Goal: Check status: Check status

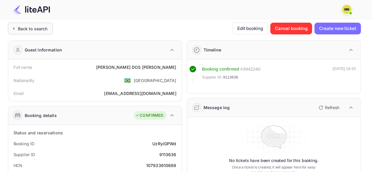
click at [37, 27] on div "Back to search" at bounding box center [33, 29] width 30 height 6
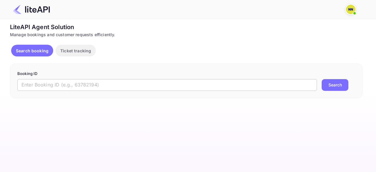
click at [74, 89] on input "text" at bounding box center [167, 85] width 300 height 12
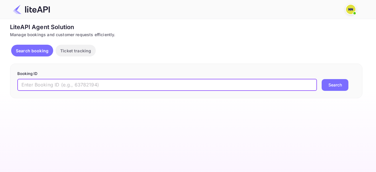
paste input "9110249"
type input "9110249"
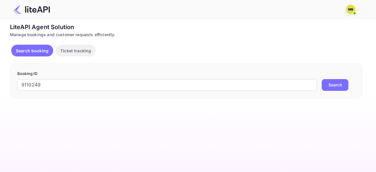
click at [338, 82] on button "Search" at bounding box center [335, 85] width 27 height 12
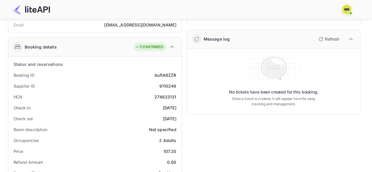
scroll to position [29, 0]
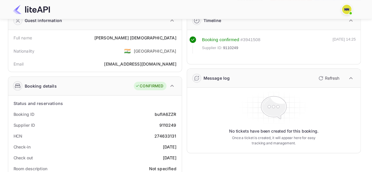
click at [166, 126] on div "9110249" at bounding box center [167, 125] width 17 height 6
copy div "9110249"
click at [164, 136] on div "274633131" at bounding box center [165, 136] width 22 height 6
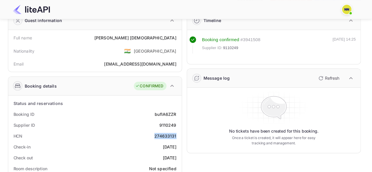
copy div "274633131"
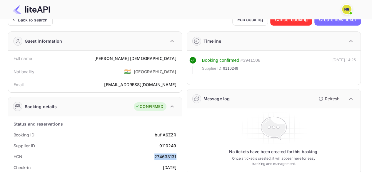
scroll to position [0, 0]
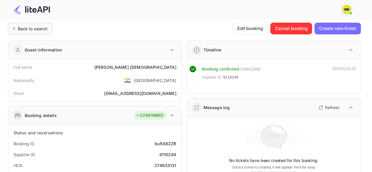
click at [38, 29] on div "Back to search" at bounding box center [33, 29] width 30 height 6
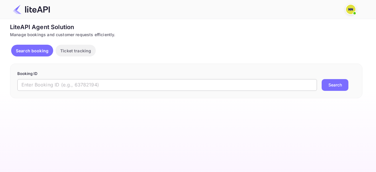
click at [50, 79] on input "text" at bounding box center [167, 85] width 300 height 12
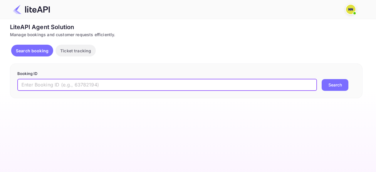
paste input "9101804"
type input "9101804"
click at [323, 87] on button "Search" at bounding box center [335, 85] width 27 height 12
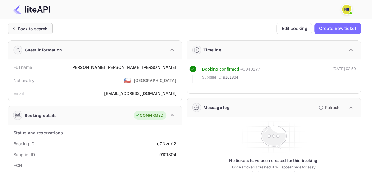
click at [34, 29] on div "Back to search" at bounding box center [33, 29] width 30 height 6
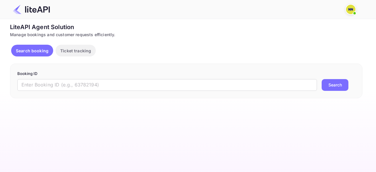
click at [66, 75] on p "Booking ID" at bounding box center [186, 74] width 338 height 6
click at [71, 82] on input "text" at bounding box center [167, 85] width 300 height 12
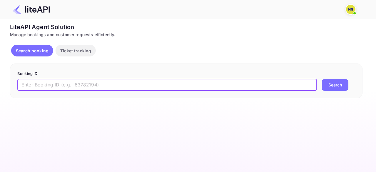
paste input "9089552"
type input "9089552"
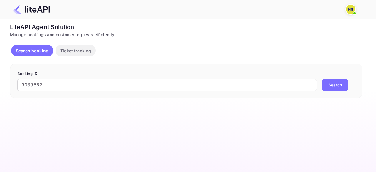
click at [342, 93] on div "Booking ID 9089552 ​ Search" at bounding box center [186, 81] width 353 height 35
click at [338, 87] on button "Search" at bounding box center [335, 85] width 27 height 12
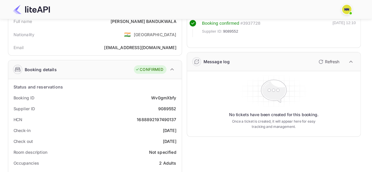
scroll to position [59, 0]
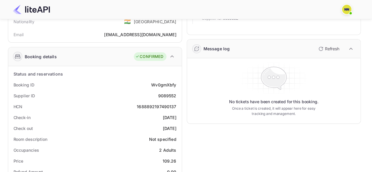
click at [153, 104] on div "1688892197490137" at bounding box center [156, 106] width 39 height 6
copy div "1688892197490137"
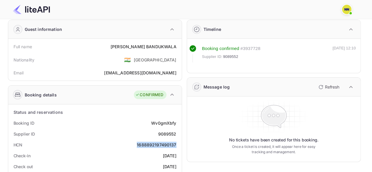
scroll to position [0, 0]
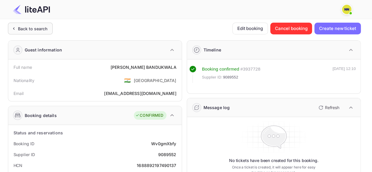
click at [34, 33] on div "Back to search" at bounding box center [30, 29] width 45 height 12
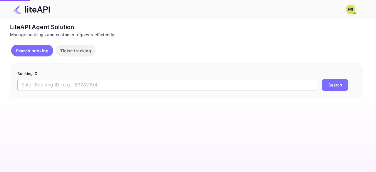
click at [61, 83] on input "text" at bounding box center [167, 85] width 300 height 12
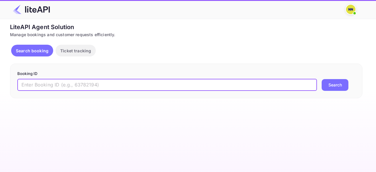
paste input "9045072"
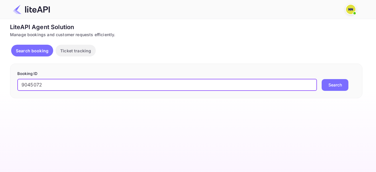
type input "9045072"
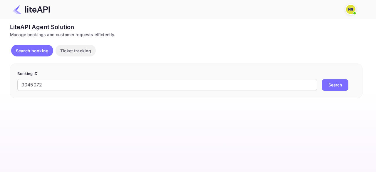
click at [335, 84] on button "Search" at bounding box center [335, 85] width 27 height 12
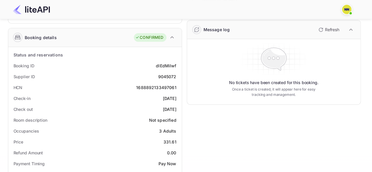
scroll to position [88, 0]
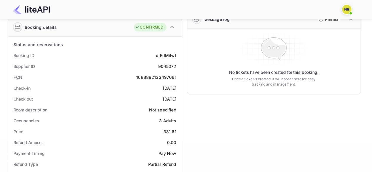
click at [155, 76] on div "1688892133497061" at bounding box center [156, 77] width 40 height 6
copy div "1688892133497061"
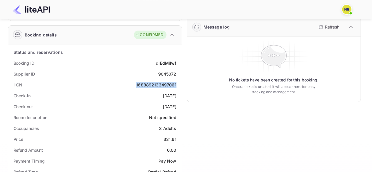
scroll to position [52, 0]
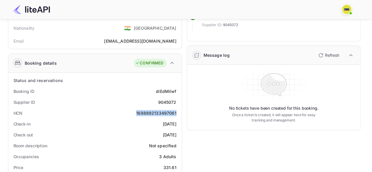
copy div "1688892133497061"
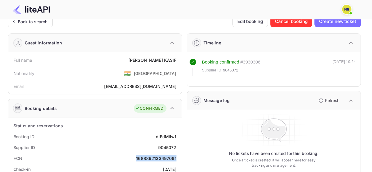
scroll to position [0, 0]
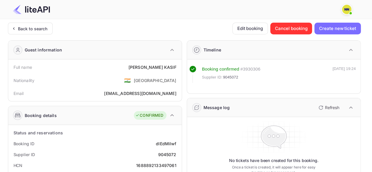
click at [37, 44] on div "Guest information" at bounding box center [94, 50] width 173 height 19
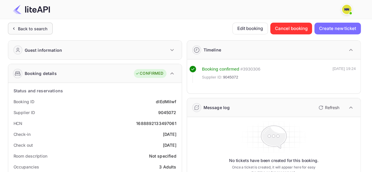
click at [34, 30] on div "Back to search" at bounding box center [33, 29] width 30 height 6
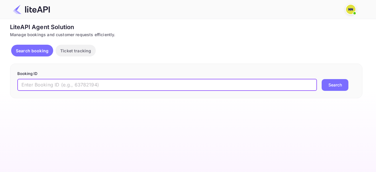
click at [70, 86] on input "text" at bounding box center [167, 85] width 300 height 12
paste input "9044525"
type input "9044525"
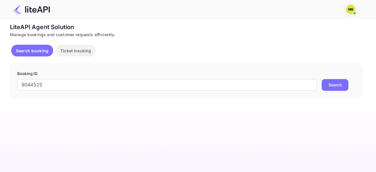
click at [338, 86] on button "Search" at bounding box center [335, 85] width 27 height 12
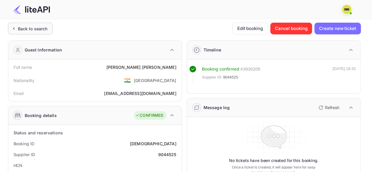
drag, startPoint x: 42, startPoint y: 51, endPoint x: 36, endPoint y: 28, distance: 23.1
click at [42, 50] on div "Guest information" at bounding box center [44, 50] width 38 height 6
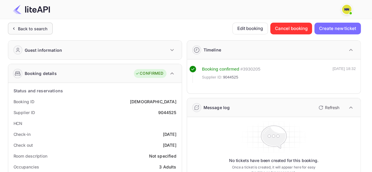
click at [36, 26] on div "Back to search" at bounding box center [33, 29] width 30 height 6
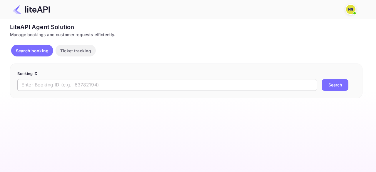
click at [64, 85] on input "text" at bounding box center [167, 85] width 300 height 12
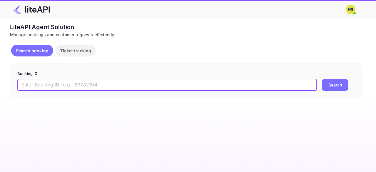
paste input "9004145"
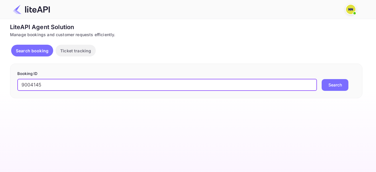
type input "9004145"
click at [325, 86] on button "Search" at bounding box center [335, 85] width 27 height 12
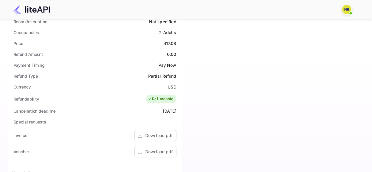
scroll to position [88, 0]
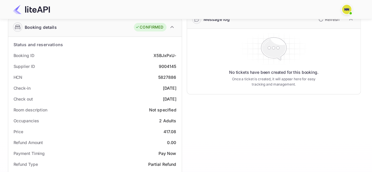
click at [167, 77] on div "5827886" at bounding box center [167, 77] width 18 height 6
copy div "5827886"
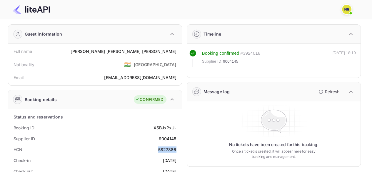
scroll to position [0, 0]
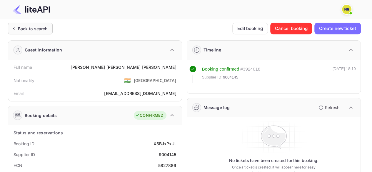
click at [44, 30] on div "Back to search" at bounding box center [33, 29] width 30 height 6
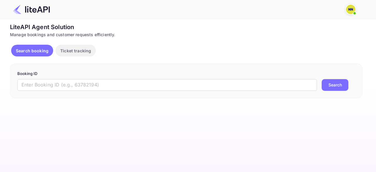
click at [69, 75] on p "Booking ID" at bounding box center [186, 74] width 338 height 6
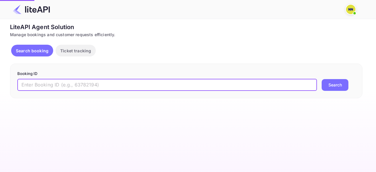
click at [72, 80] on input "text" at bounding box center [167, 85] width 300 height 12
paste input "8768736"
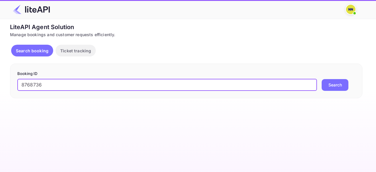
type input "8768736"
click at [337, 81] on button "Search" at bounding box center [335, 85] width 27 height 12
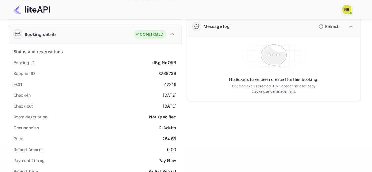
scroll to position [59, 0]
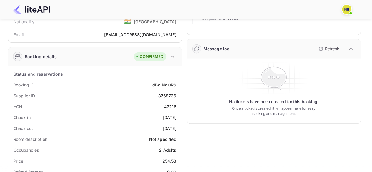
click at [167, 95] on div "8768736" at bounding box center [167, 96] width 18 height 6
click at [169, 105] on div "47218" at bounding box center [170, 106] width 12 height 6
copy div "47218"
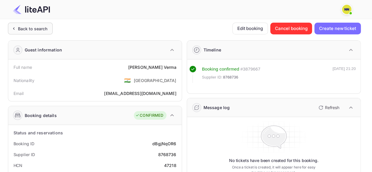
click at [30, 31] on div "Back to search" at bounding box center [33, 29] width 30 height 6
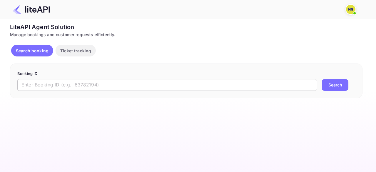
click at [37, 87] on input "text" at bounding box center [167, 85] width 300 height 12
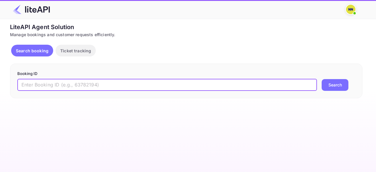
paste input "8764362"
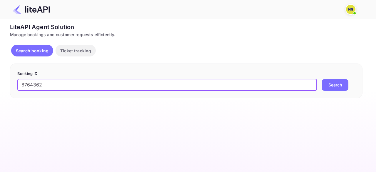
type input "8764362"
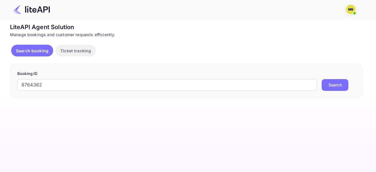
drag, startPoint x: 340, startPoint y: 83, endPoint x: 291, endPoint y: 97, distance: 50.0
click at [340, 83] on button "Search" at bounding box center [335, 85] width 27 height 12
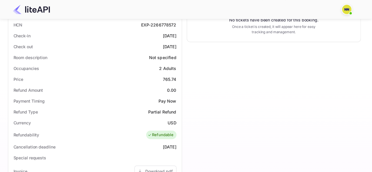
scroll to position [82, 0]
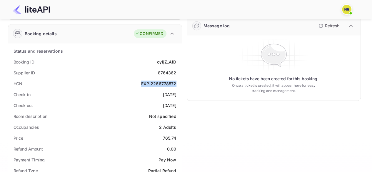
copy div "EXP-2266778572"
drag, startPoint x: 141, startPoint y: 83, endPoint x: 175, endPoint y: 84, distance: 34.4
click at [175, 84] on div "EXP-2266778572" at bounding box center [158, 84] width 35 height 6
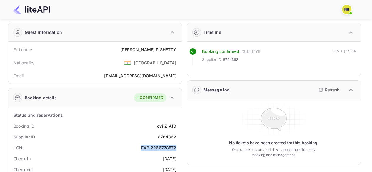
scroll to position [0, 0]
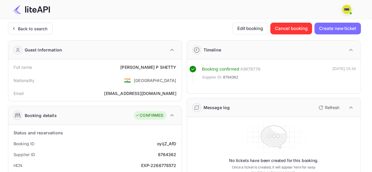
click at [37, 32] on div "Back to search" at bounding box center [30, 29] width 45 height 12
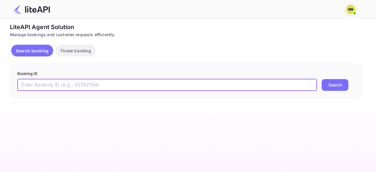
click at [69, 81] on input "text" at bounding box center [167, 85] width 300 height 12
paste input "9111307"
type input "9111307"
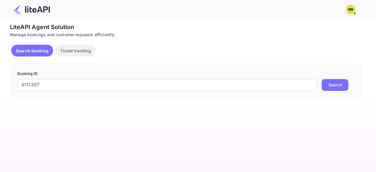
click at [324, 89] on button "Search" at bounding box center [335, 85] width 27 height 12
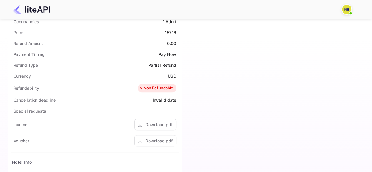
scroll to position [59, 0]
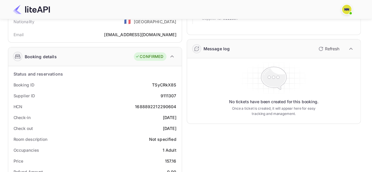
click at [160, 108] on div "1688892212290604" at bounding box center [155, 106] width 41 height 6
copy div "1688892212290604"
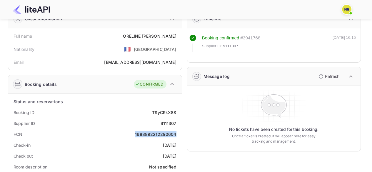
scroll to position [0, 0]
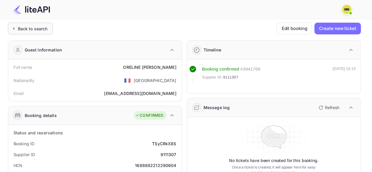
click at [41, 30] on div "Back to search" at bounding box center [33, 29] width 30 height 6
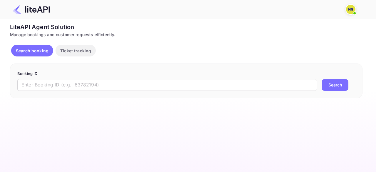
click at [52, 78] on form "Booking ID ​ Search" at bounding box center [186, 81] width 338 height 20
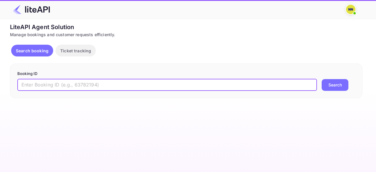
click at [55, 81] on input "text" at bounding box center [167, 85] width 300 height 12
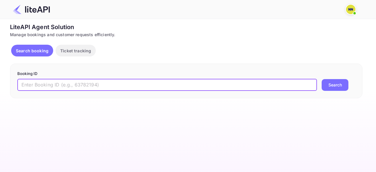
paste input "8806137"
type input "8806137"
click at [326, 91] on div "Booking ID 8806137 ​ Search" at bounding box center [186, 81] width 353 height 35
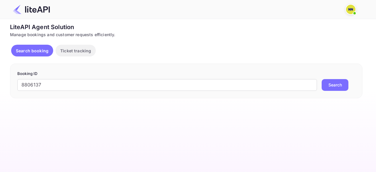
click at [335, 83] on button "Search" at bounding box center [335, 85] width 27 height 12
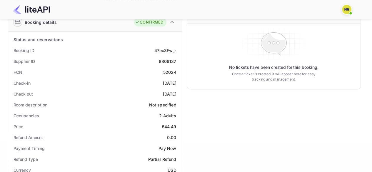
scroll to position [88, 0]
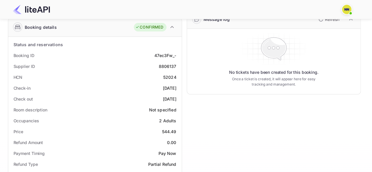
click at [166, 78] on div "52024" at bounding box center [169, 77] width 13 height 6
copy div "52024"
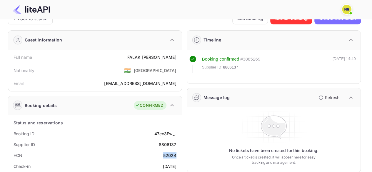
scroll to position [0, 0]
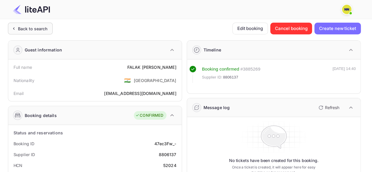
click at [23, 32] on div "Back to search" at bounding box center [30, 29] width 45 height 12
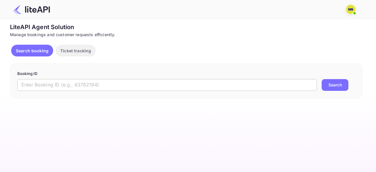
click at [63, 83] on input "text" at bounding box center [167, 85] width 300 height 12
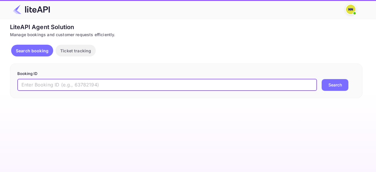
paste input "9163138"
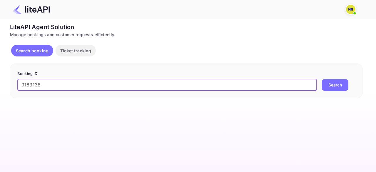
type input "9163138"
click at [328, 83] on button "Search" at bounding box center [335, 85] width 27 height 12
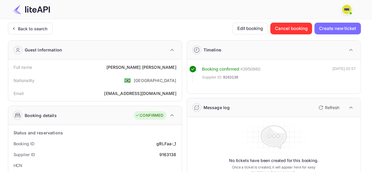
click at [27, 41] on div "Guest information" at bounding box center [94, 50] width 173 height 19
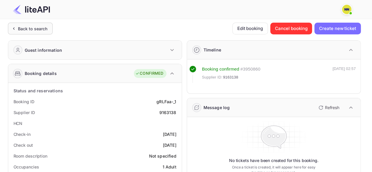
click at [27, 28] on div "Back to search" at bounding box center [33, 29] width 30 height 6
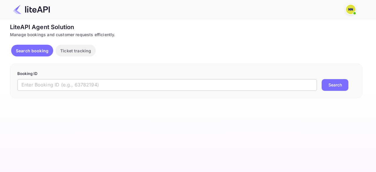
click at [48, 79] on input "text" at bounding box center [167, 85] width 300 height 12
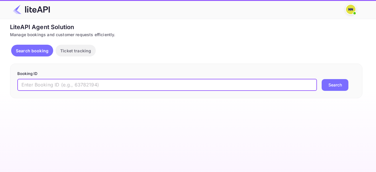
paste input "9160478"
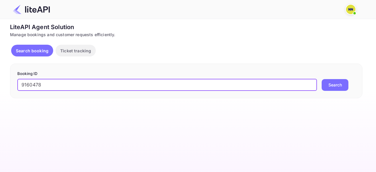
type input "9160478"
click at [333, 86] on button "Search" at bounding box center [335, 85] width 27 height 12
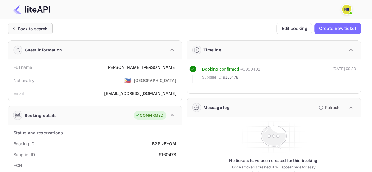
click at [37, 29] on div "Back to search" at bounding box center [33, 29] width 30 height 6
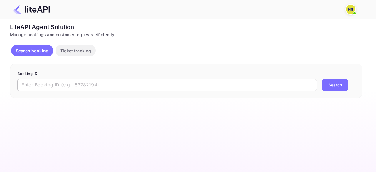
click at [61, 86] on input "text" at bounding box center [167, 85] width 300 height 12
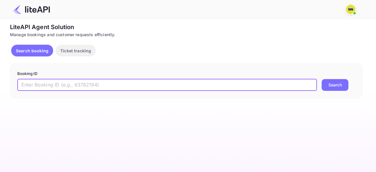
paste input "9159966"
type input "9159966"
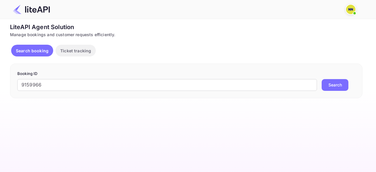
click at [332, 87] on button "Search" at bounding box center [335, 85] width 27 height 12
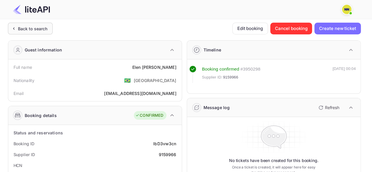
click at [30, 31] on div "Back to search" at bounding box center [33, 29] width 30 height 6
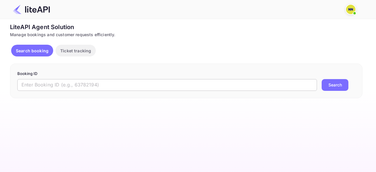
click at [88, 86] on input "text" at bounding box center [167, 85] width 300 height 12
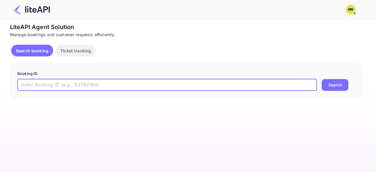
paste input "9154777"
type input "9154777"
click at [341, 82] on button "Search" at bounding box center [335, 85] width 27 height 12
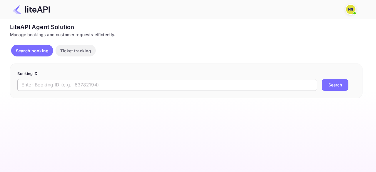
click at [60, 85] on input "text" at bounding box center [167, 85] width 300 height 12
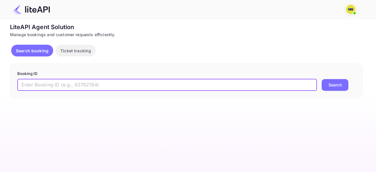
paste input "9149231"
type input "9149231"
click at [338, 80] on button "Search" at bounding box center [335, 85] width 27 height 12
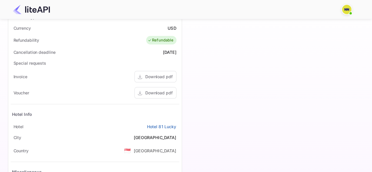
scroll to position [118, 0]
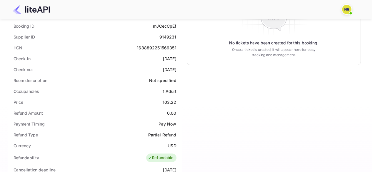
click at [150, 48] on div "1688892251569351" at bounding box center [156, 48] width 39 height 6
copy div "1688892251569351"
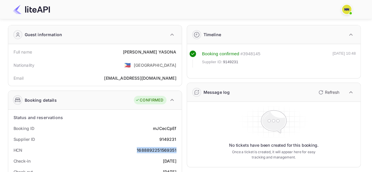
scroll to position [0, 0]
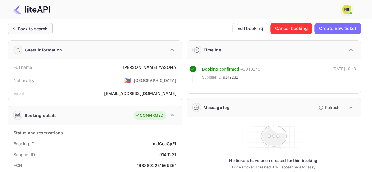
click at [27, 34] on div "Back to search" at bounding box center [30, 29] width 45 height 12
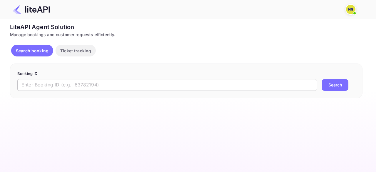
click at [46, 89] on input "text" at bounding box center [167, 85] width 300 height 12
paste input "9147845"
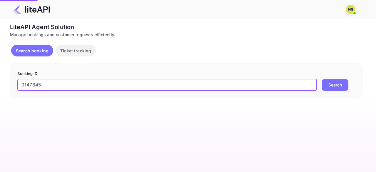
type input "9147845"
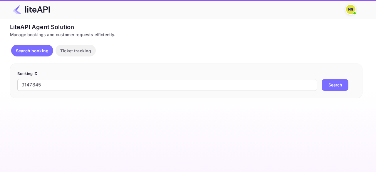
click at [326, 86] on button "Search" at bounding box center [335, 85] width 27 height 12
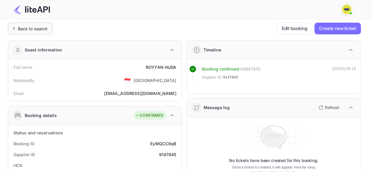
click at [36, 29] on div "Back to search" at bounding box center [33, 29] width 30 height 6
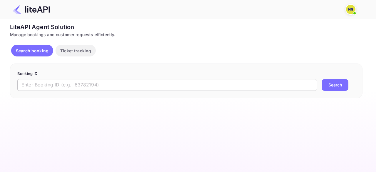
click at [69, 83] on input "text" at bounding box center [167, 85] width 300 height 12
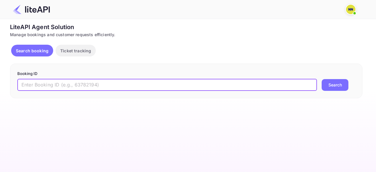
paste input "9146394"
type input "9146394"
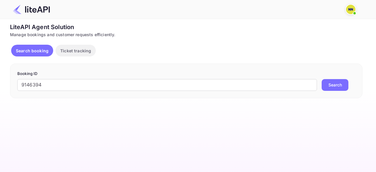
click at [332, 86] on button "Search" at bounding box center [335, 85] width 27 height 12
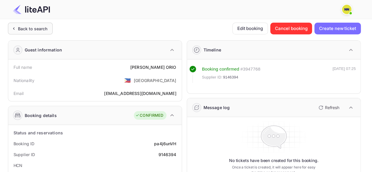
click at [24, 27] on div "Back to search" at bounding box center [33, 29] width 30 height 6
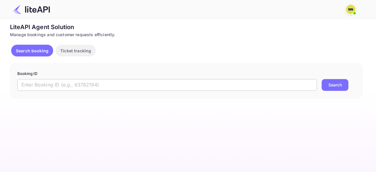
click at [71, 85] on input "text" at bounding box center [167, 85] width 300 height 12
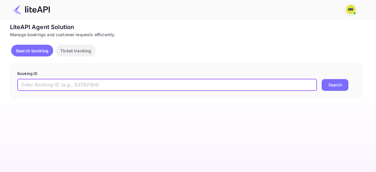
paste input "9120499"
type input "9120499"
click at [327, 86] on button "Search" at bounding box center [335, 85] width 27 height 12
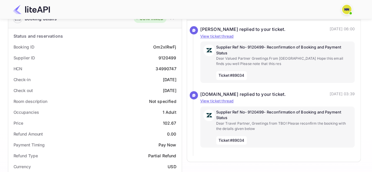
scroll to position [88, 0]
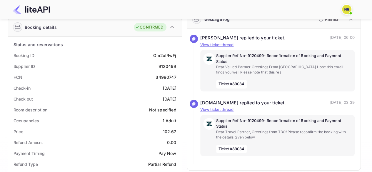
click at [166, 75] on div "34990747" at bounding box center [166, 77] width 21 height 6
copy div "34990747"
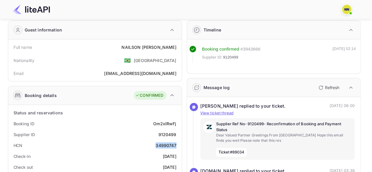
scroll to position [0, 0]
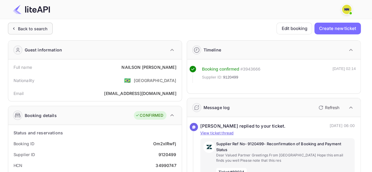
click at [44, 33] on div "Back to search" at bounding box center [30, 29] width 45 height 12
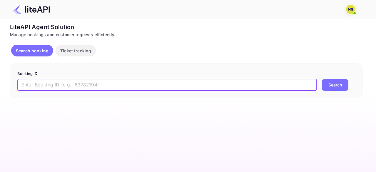
click at [46, 81] on input "text" at bounding box center [167, 85] width 300 height 12
paste input "9114566"
type input "9114566"
drag, startPoint x: 335, startPoint y: 88, endPoint x: 338, endPoint y: 92, distance: 4.8
click at [335, 88] on button "Search" at bounding box center [335, 85] width 27 height 12
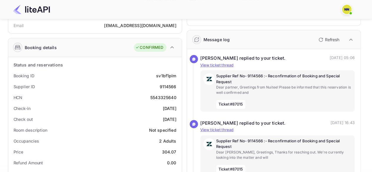
scroll to position [59, 0]
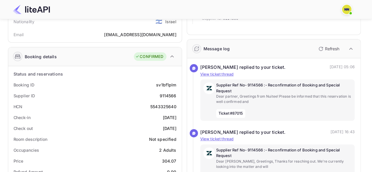
click at [168, 106] on div "5543325640" at bounding box center [163, 106] width 26 height 6
copy div "5543325640"
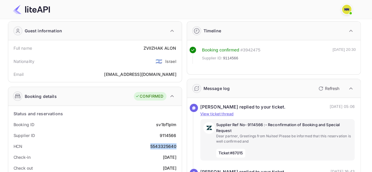
scroll to position [0, 0]
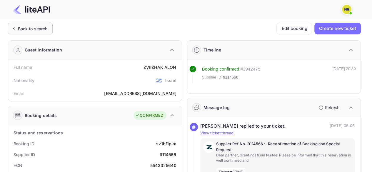
click at [29, 30] on div "Back to search" at bounding box center [33, 29] width 30 height 6
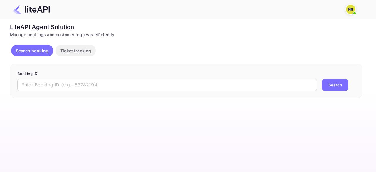
click at [39, 77] on form "Booking ID ​ Search" at bounding box center [186, 81] width 338 height 20
click at [41, 83] on input "text" at bounding box center [167, 85] width 300 height 12
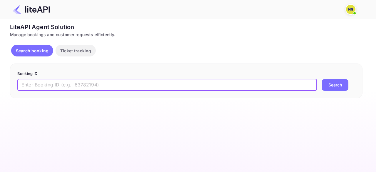
paste input "9044657"
type input "9044657"
click at [329, 83] on button "Search" at bounding box center [335, 85] width 27 height 12
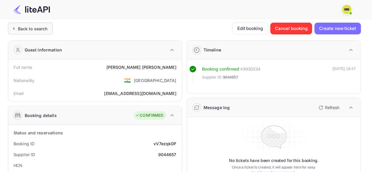
click at [30, 31] on div "Back to search" at bounding box center [33, 29] width 30 height 6
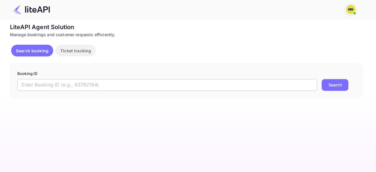
click at [76, 86] on input "text" at bounding box center [167, 85] width 300 height 12
paste input "8839763"
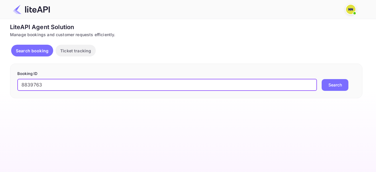
type input "8839763"
click at [333, 86] on button "Search" at bounding box center [335, 85] width 27 height 12
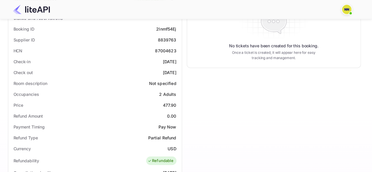
scroll to position [88, 0]
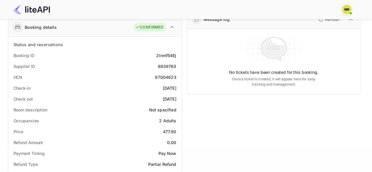
click at [163, 75] on div "87004623" at bounding box center [165, 77] width 21 height 6
copy div "87004623"
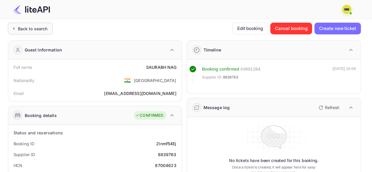
click at [39, 34] on div "Back to search" at bounding box center [30, 29] width 45 height 12
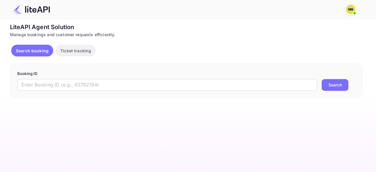
click at [44, 75] on p "Booking ID" at bounding box center [186, 74] width 338 height 6
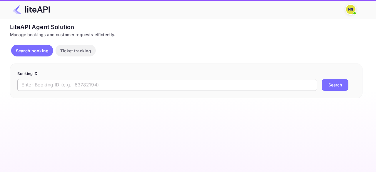
click at [44, 83] on input "text" at bounding box center [167, 85] width 300 height 12
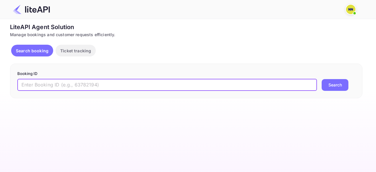
paste input "8764525"
type input "8764525"
click at [335, 89] on button "Search" at bounding box center [335, 85] width 27 height 12
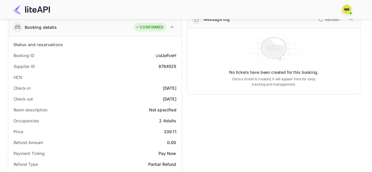
scroll to position [10, 0]
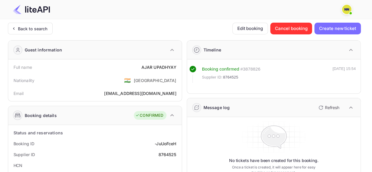
click at [45, 29] on div "Back to search" at bounding box center [33, 29] width 30 height 6
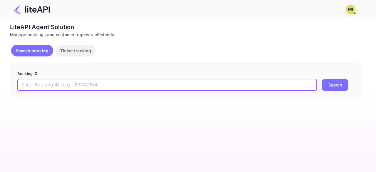
click at [83, 86] on input "text" at bounding box center [167, 85] width 300 height 12
paste input "8744393"
type input "8744393"
click at [325, 90] on button "Search" at bounding box center [335, 85] width 27 height 12
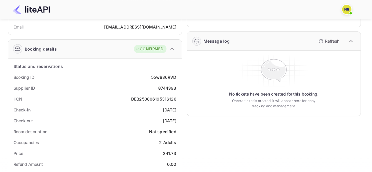
scroll to position [52, 0]
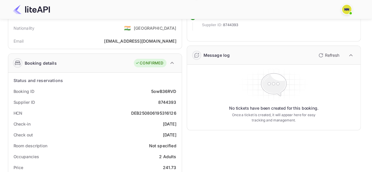
click at [158, 112] on div "DEB250806195316126" at bounding box center [153, 113] width 45 height 6
copy div "DEB250806195316126"
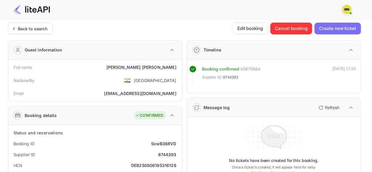
click at [27, 34] on div "Back to search" at bounding box center [30, 29] width 45 height 12
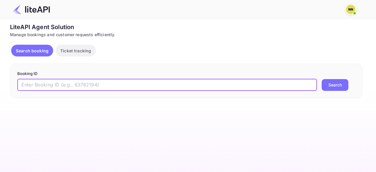
click at [83, 81] on input "text" at bounding box center [167, 85] width 300 height 12
paste input "8683906"
type input "8683906"
click at [337, 84] on button "Search" at bounding box center [335, 85] width 27 height 12
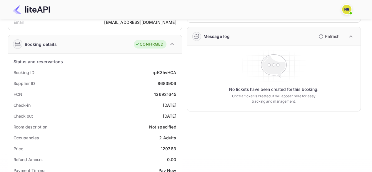
scroll to position [88, 0]
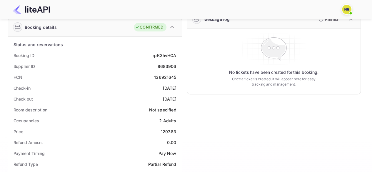
click at [159, 76] on div "136921645" at bounding box center [165, 77] width 22 height 6
copy div "136921645"
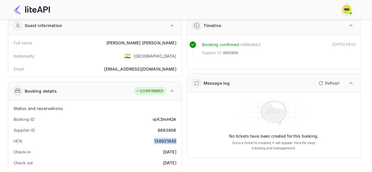
scroll to position [23, 0]
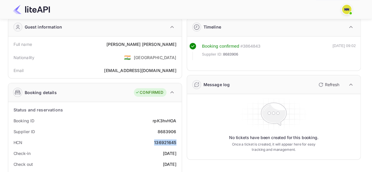
copy div "136921645"
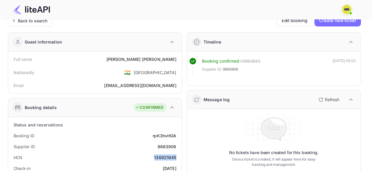
scroll to position [0, 0]
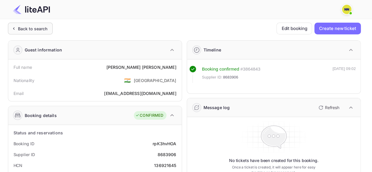
click at [43, 34] on div "Back to search" at bounding box center [30, 29] width 45 height 12
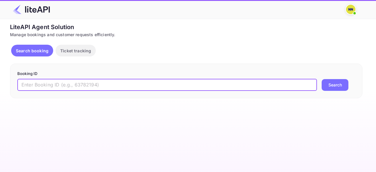
click at [78, 80] on input "text" at bounding box center [167, 85] width 300 height 12
paste input "8530855"
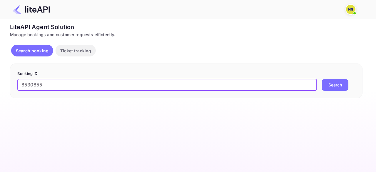
type input "8530855"
click at [330, 86] on button "Search" at bounding box center [335, 85] width 27 height 12
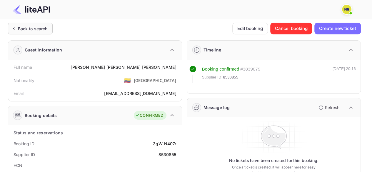
click at [38, 27] on div "Back to search" at bounding box center [33, 29] width 30 height 6
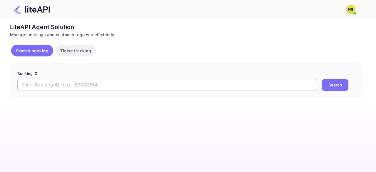
click at [71, 79] on input "text" at bounding box center [167, 85] width 300 height 12
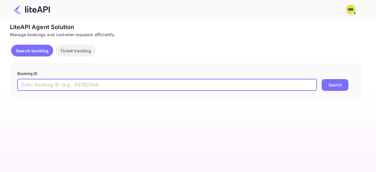
paste input "8806589"
type input "8806589"
click at [340, 81] on button "Search" at bounding box center [335, 85] width 27 height 12
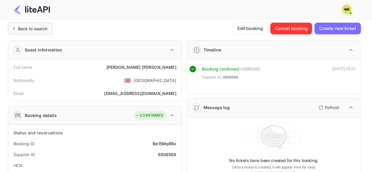
click at [25, 27] on div "Back to search" at bounding box center [33, 29] width 30 height 6
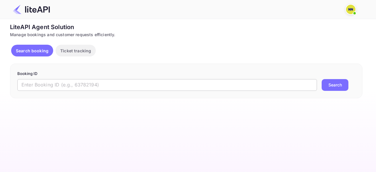
click at [216, 87] on input "text" at bounding box center [167, 85] width 300 height 12
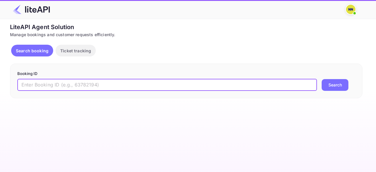
paste input "8897642"
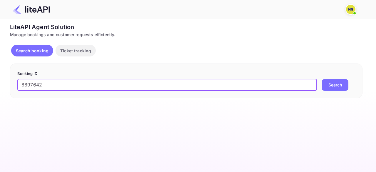
type input "8897642"
click at [334, 87] on button "Search" at bounding box center [335, 85] width 27 height 12
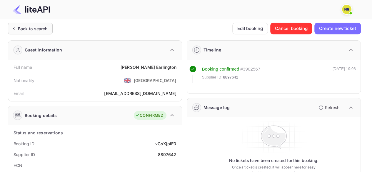
click at [23, 23] on div "Back to search" at bounding box center [30, 29] width 45 height 12
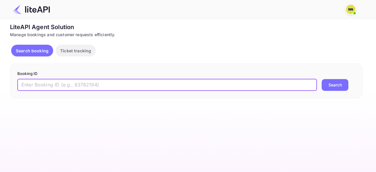
click at [45, 85] on input "text" at bounding box center [167, 85] width 300 height 12
paste input "8295090"
type input "8295090"
click at [345, 84] on button "Search" at bounding box center [335, 85] width 27 height 12
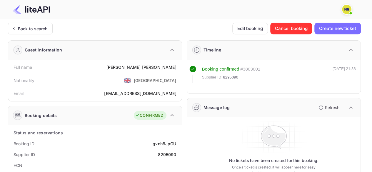
click at [24, 28] on div "Back to search" at bounding box center [33, 29] width 30 height 6
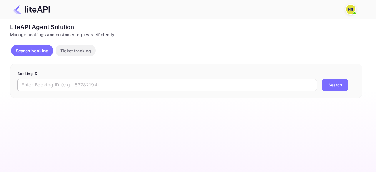
click at [69, 87] on input "text" at bounding box center [167, 85] width 300 height 12
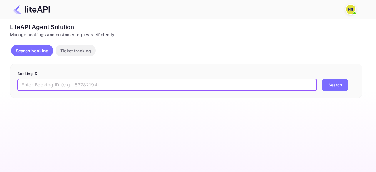
paste input "8584312"
type input "8584312"
click at [330, 83] on button "Search" at bounding box center [335, 85] width 27 height 12
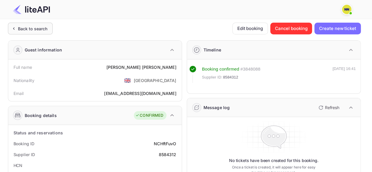
click at [36, 26] on div "Back to search" at bounding box center [33, 29] width 30 height 6
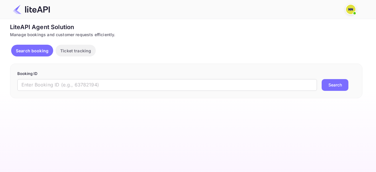
click at [71, 74] on p "Booking ID" at bounding box center [186, 74] width 338 height 6
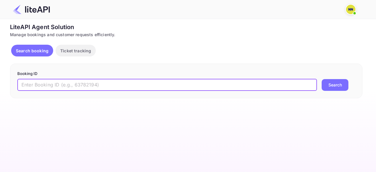
click at [85, 82] on input "text" at bounding box center [167, 85] width 300 height 12
paste input "9160478"
type input "9160478"
click at [330, 82] on button "Search" at bounding box center [335, 85] width 27 height 12
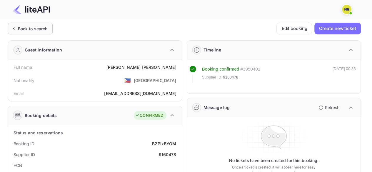
click at [42, 28] on div "Back to search" at bounding box center [33, 29] width 30 height 6
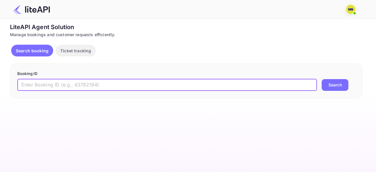
click at [70, 84] on input "text" at bounding box center [167, 85] width 300 height 12
paste input "9146394"
type input "9146394"
click at [329, 84] on button "Search" at bounding box center [335, 85] width 27 height 12
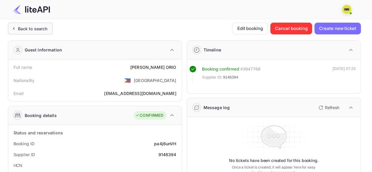
click at [39, 27] on div "Back to search" at bounding box center [33, 29] width 30 height 6
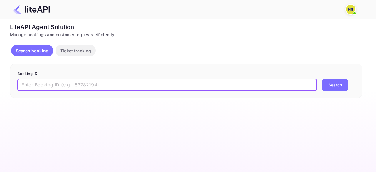
click at [91, 83] on input "text" at bounding box center [167, 85] width 300 height 12
paste input "9139939"
type input "9139939"
click at [326, 83] on button "Search" at bounding box center [335, 85] width 27 height 12
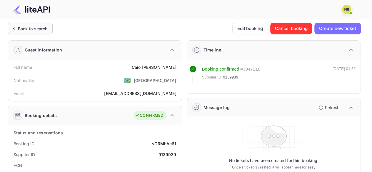
click at [48, 25] on div "Back to search" at bounding box center [30, 29] width 45 height 12
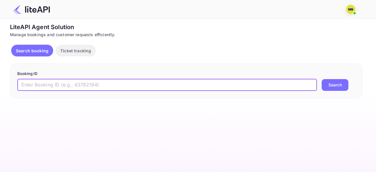
click at [80, 84] on input "text" at bounding box center [167, 85] width 300 height 12
paste input "9130646"
type input "9130646"
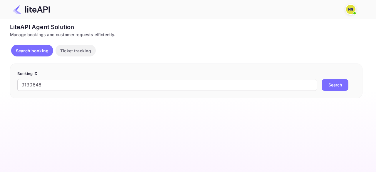
click at [343, 84] on button "Search" at bounding box center [335, 85] width 27 height 12
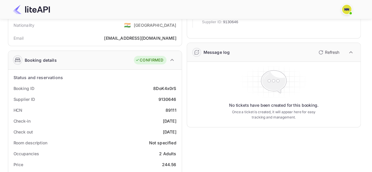
scroll to position [88, 0]
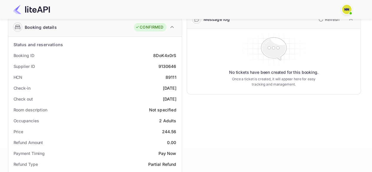
click at [169, 78] on div "89111" at bounding box center [171, 77] width 11 height 6
copy div "89111"
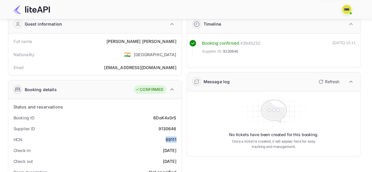
scroll to position [0, 0]
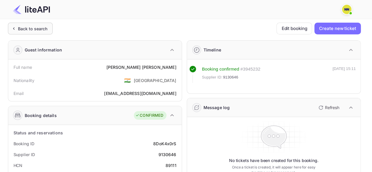
click at [41, 31] on div "Back to search" at bounding box center [30, 29] width 45 height 12
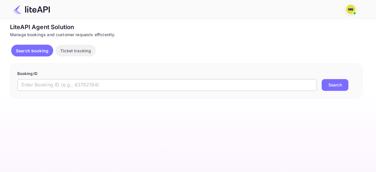
click at [39, 80] on input "text" at bounding box center [167, 85] width 300 height 12
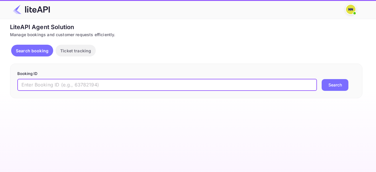
paste input "9130632"
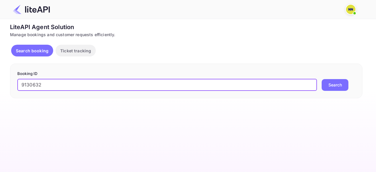
type input "9130632"
click at [346, 82] on button "Search" at bounding box center [335, 85] width 27 height 12
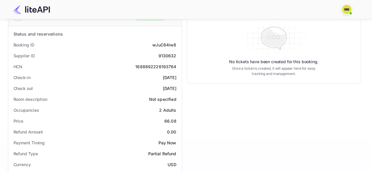
scroll to position [82, 0]
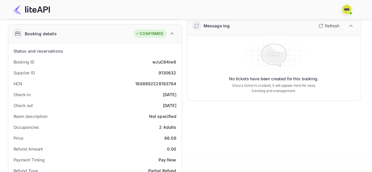
click at [153, 78] on div "HCN 1688892226193764" at bounding box center [95, 83] width 169 height 11
copy div "1688892226193764"
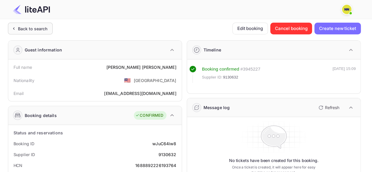
click at [40, 31] on div "Back to search" at bounding box center [33, 29] width 30 height 6
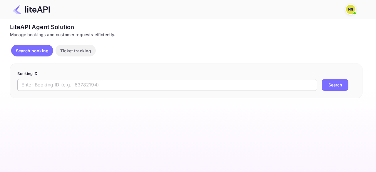
click at [52, 86] on input "text" at bounding box center [167, 85] width 300 height 12
paste input "9104048"
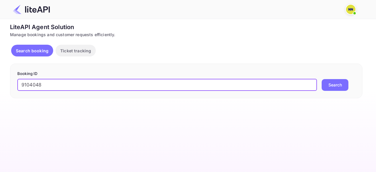
type input "9104048"
click at [333, 88] on button "Search" at bounding box center [335, 85] width 27 height 12
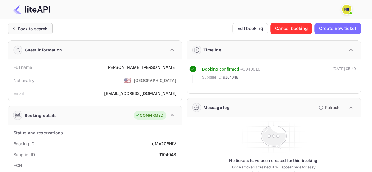
click at [35, 32] on div "Back to search" at bounding box center [30, 29] width 45 height 12
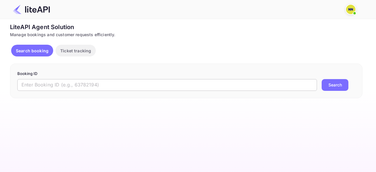
click at [71, 85] on input "text" at bounding box center [167, 85] width 300 height 12
paste input "9075493"
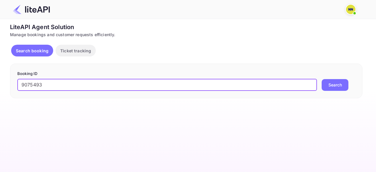
type input "9075493"
click at [335, 83] on button "Search" at bounding box center [335, 85] width 27 height 12
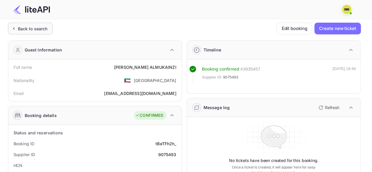
click at [29, 33] on div "Back to search" at bounding box center [30, 29] width 45 height 12
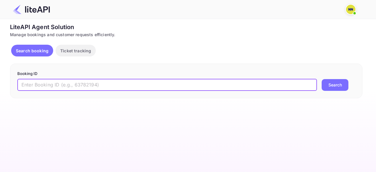
click at [71, 85] on input "text" at bounding box center [167, 85] width 300 height 12
paste input "9051933"
type input "9051933"
click at [330, 81] on button "Search" at bounding box center [335, 85] width 27 height 12
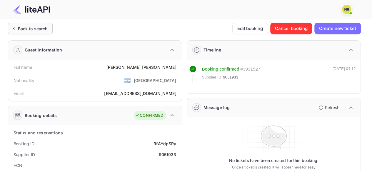
click at [45, 28] on div "Back to search" at bounding box center [33, 29] width 30 height 6
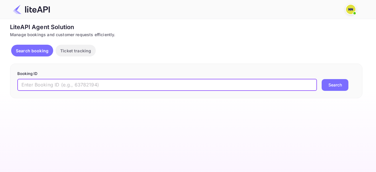
click at [64, 90] on input "text" at bounding box center [167, 85] width 300 height 12
paste input "9026729"
type input "9026729"
click at [335, 84] on button "Search" at bounding box center [335, 85] width 27 height 12
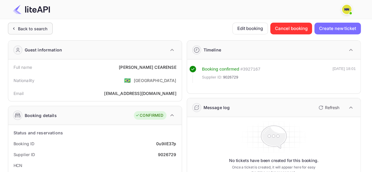
click at [30, 23] on div "Back to search" at bounding box center [30, 29] width 45 height 12
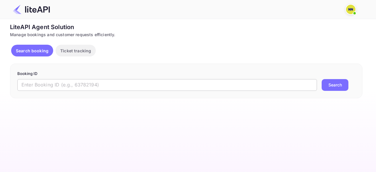
click at [68, 80] on input "text" at bounding box center [167, 85] width 300 height 12
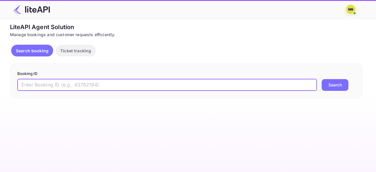
paste input "8899339"
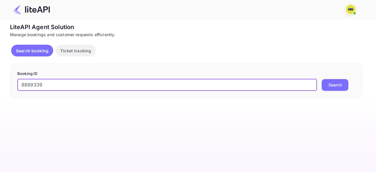
type input "8899339"
click at [332, 84] on button "Search" at bounding box center [335, 85] width 27 height 12
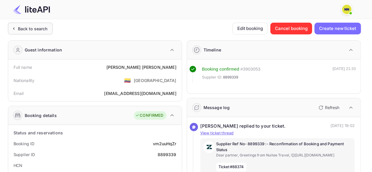
click at [41, 31] on div "Back to search" at bounding box center [30, 29] width 45 height 12
